Goal: Task Accomplishment & Management: Complete application form

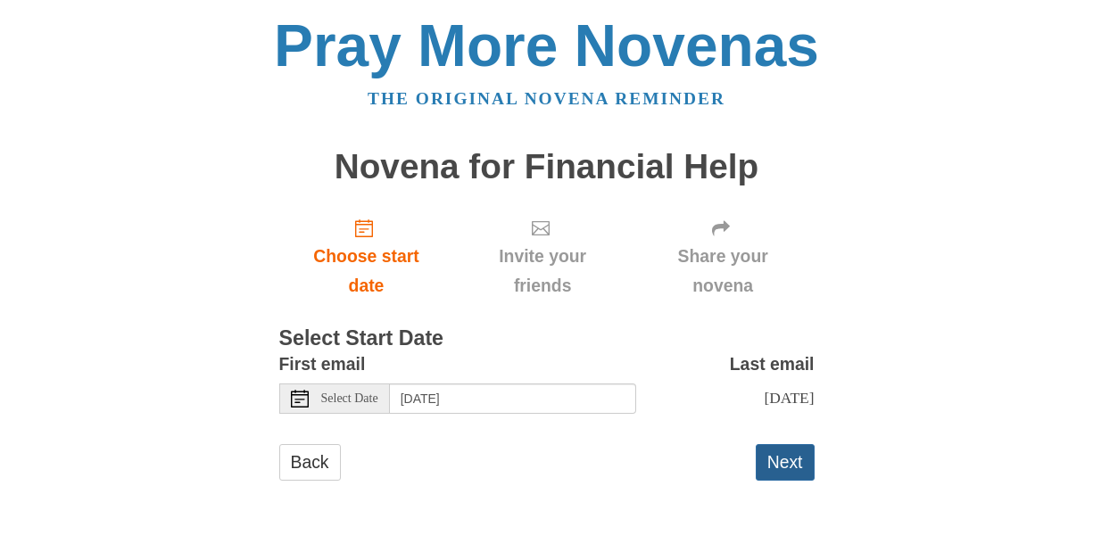
click at [779, 456] on button "Next" at bounding box center [784, 462] width 59 height 37
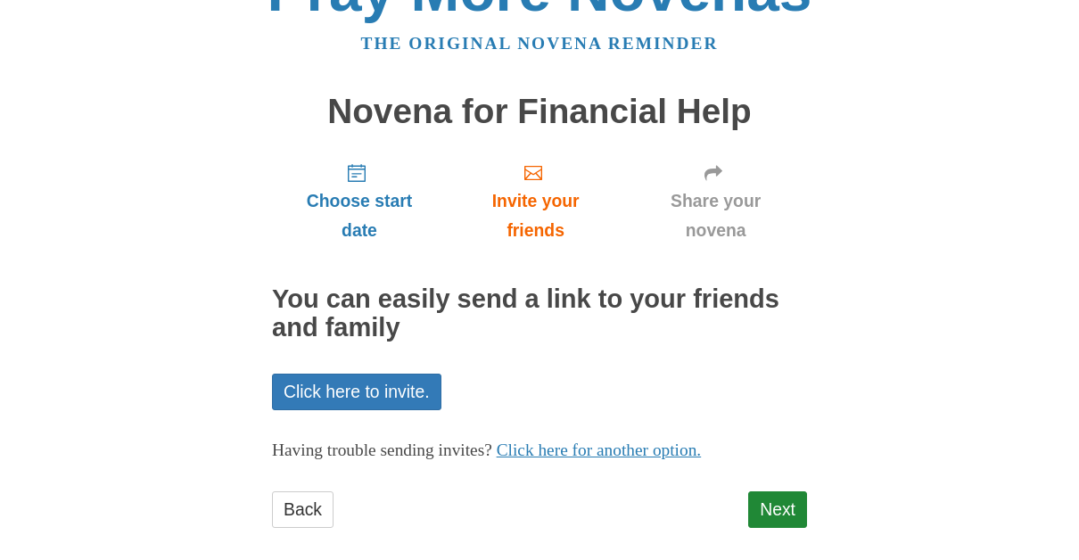
scroll to position [75, 0]
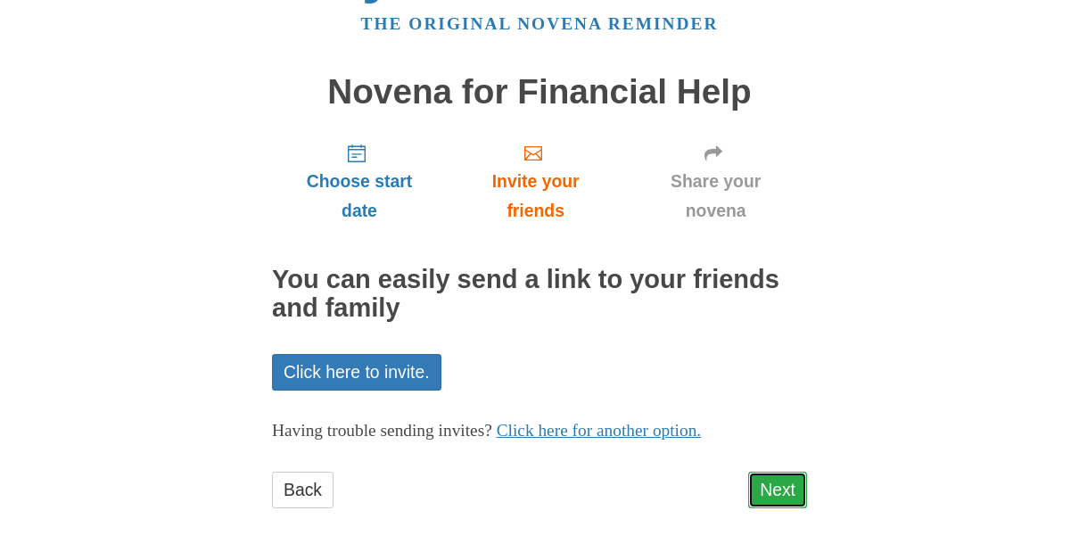
click at [774, 482] on link "Next" at bounding box center [777, 490] width 59 height 37
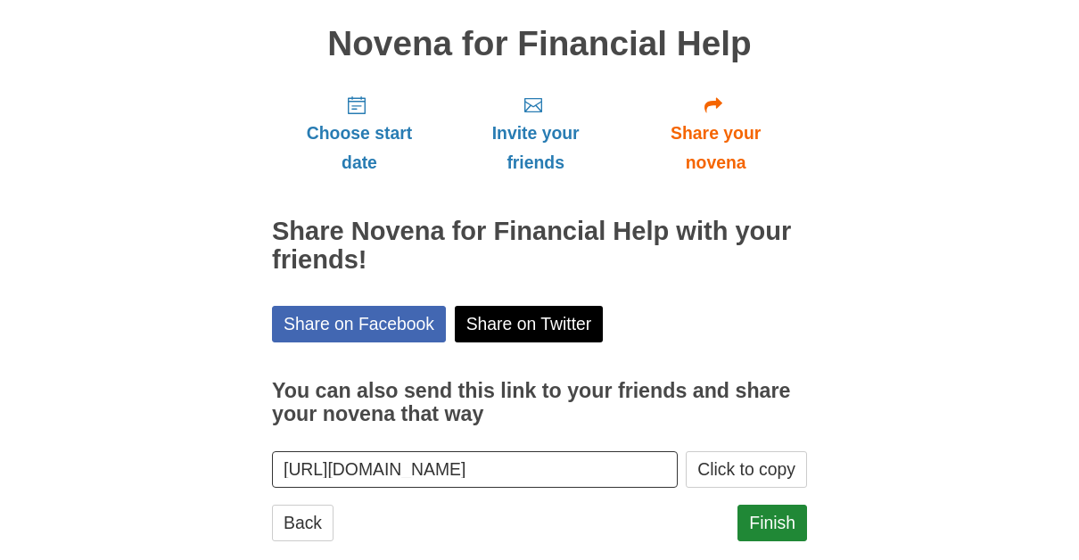
scroll to position [156, 0]
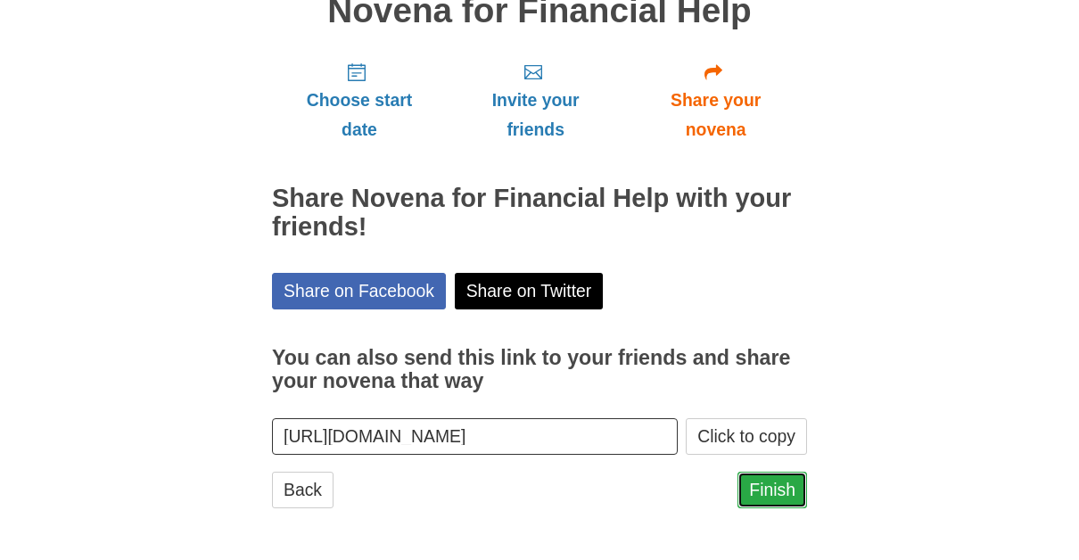
click at [781, 487] on link "Finish" at bounding box center [773, 490] width 70 height 37
